Goal: Task Accomplishment & Management: Use online tool/utility

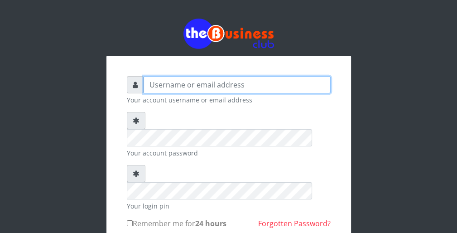
type input "wergbac8"
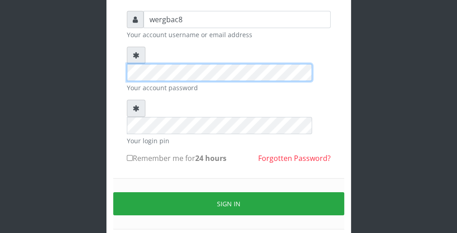
scroll to position [73, 0]
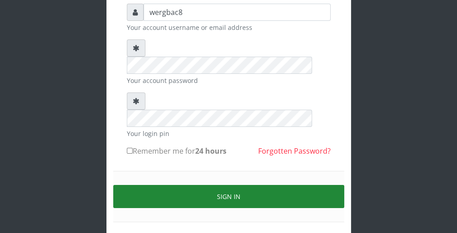
click at [311, 185] on button "Sign in" at bounding box center [228, 196] width 231 height 23
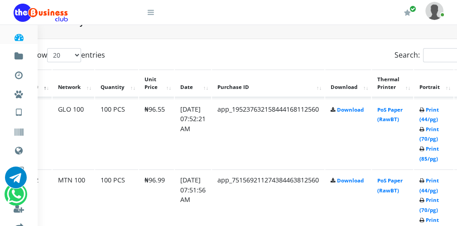
scroll to position [453, 36]
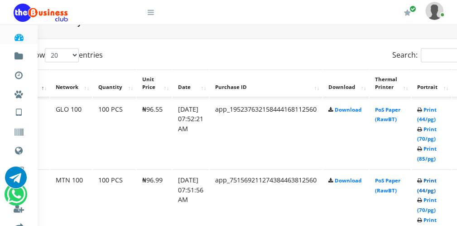
click at [433, 191] on link "Print (44/pg)" at bounding box center [426, 185] width 19 height 17
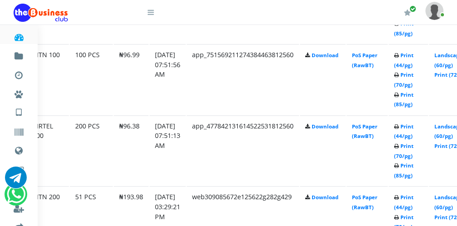
scroll to position [578, 58]
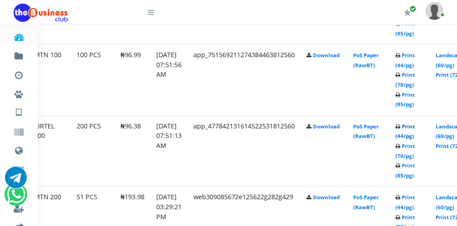
click at [415, 136] on link "Print (44/pg)" at bounding box center [405, 131] width 19 height 17
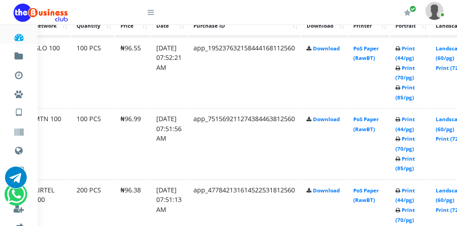
scroll to position [506, 58]
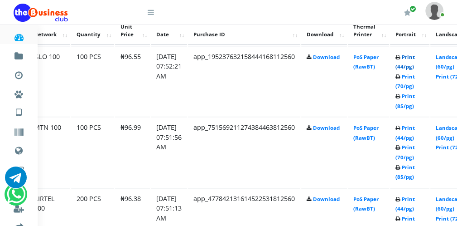
click at [413, 68] on link "Print (44/pg)" at bounding box center [405, 61] width 19 height 17
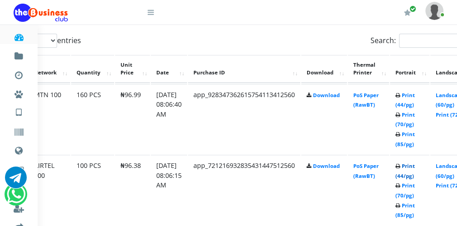
scroll to position [506, 58]
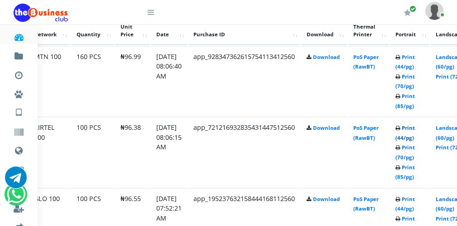
click at [410, 136] on link "Print (44/pg)" at bounding box center [405, 132] width 19 height 17
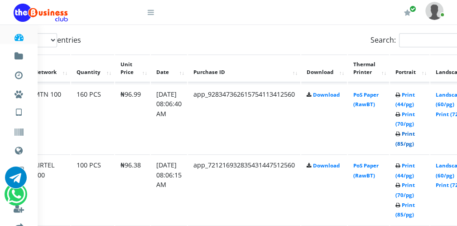
scroll to position [506, 58]
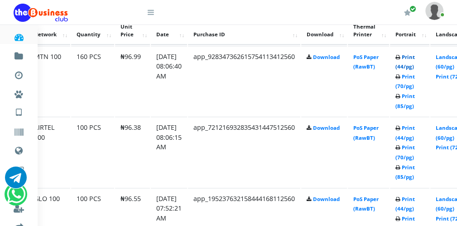
click at [415, 64] on link "Print (44/pg)" at bounding box center [405, 61] width 19 height 17
